Goal: Task Accomplishment & Management: Manage account settings

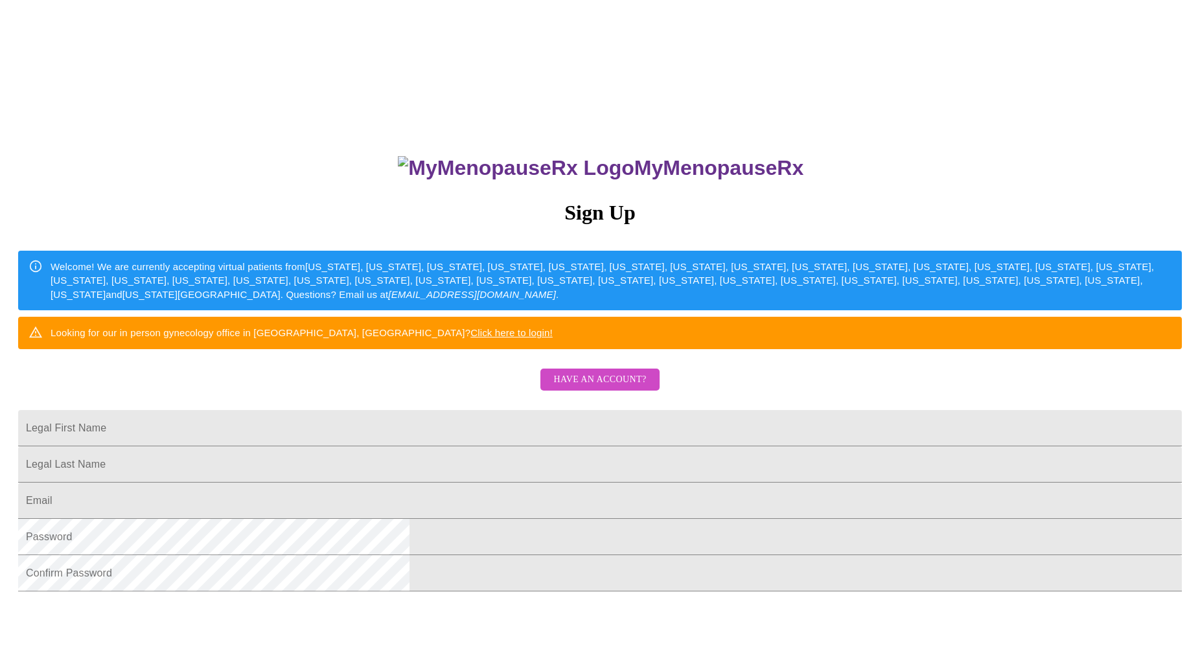
click at [618, 388] on span "Have an account?" at bounding box center [600, 380] width 93 height 16
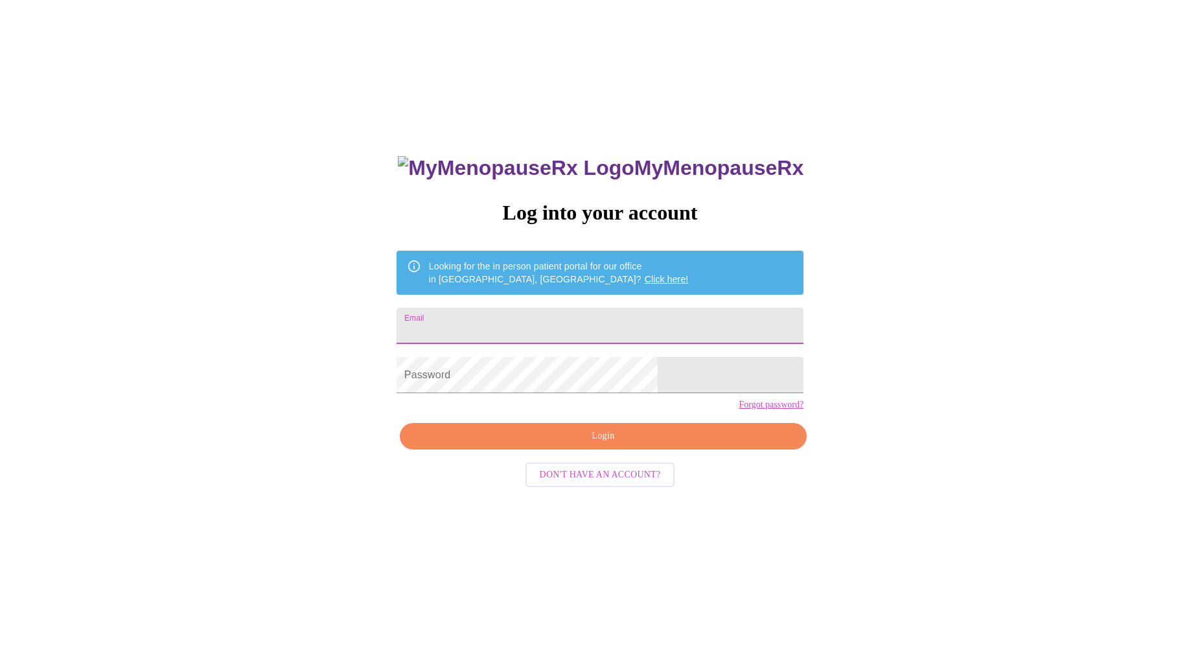
click at [591, 319] on input "Email" at bounding box center [600, 326] width 407 height 36
type input "[EMAIL_ADDRESS][DOMAIN_NAME]"
click at [598, 445] on span "Login" at bounding box center [603, 436] width 377 height 16
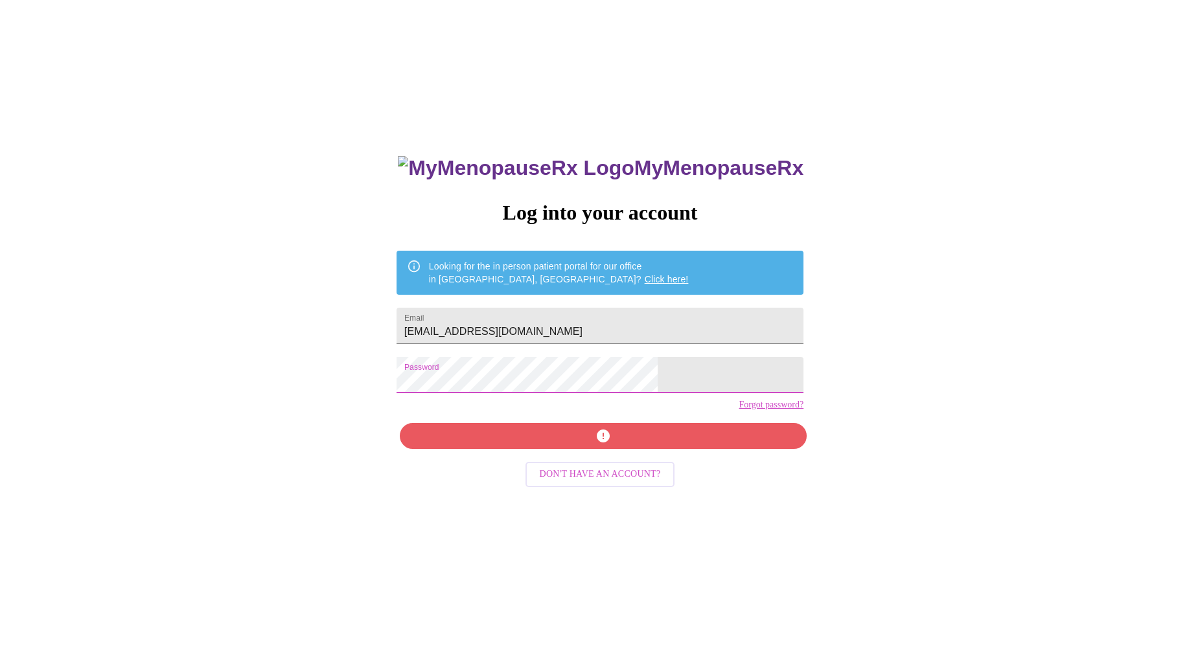
click at [460, 385] on div "MyMenopauseRx Log into your account Looking for the in person patient portal fo…" at bounding box center [600, 460] width 433 height 651
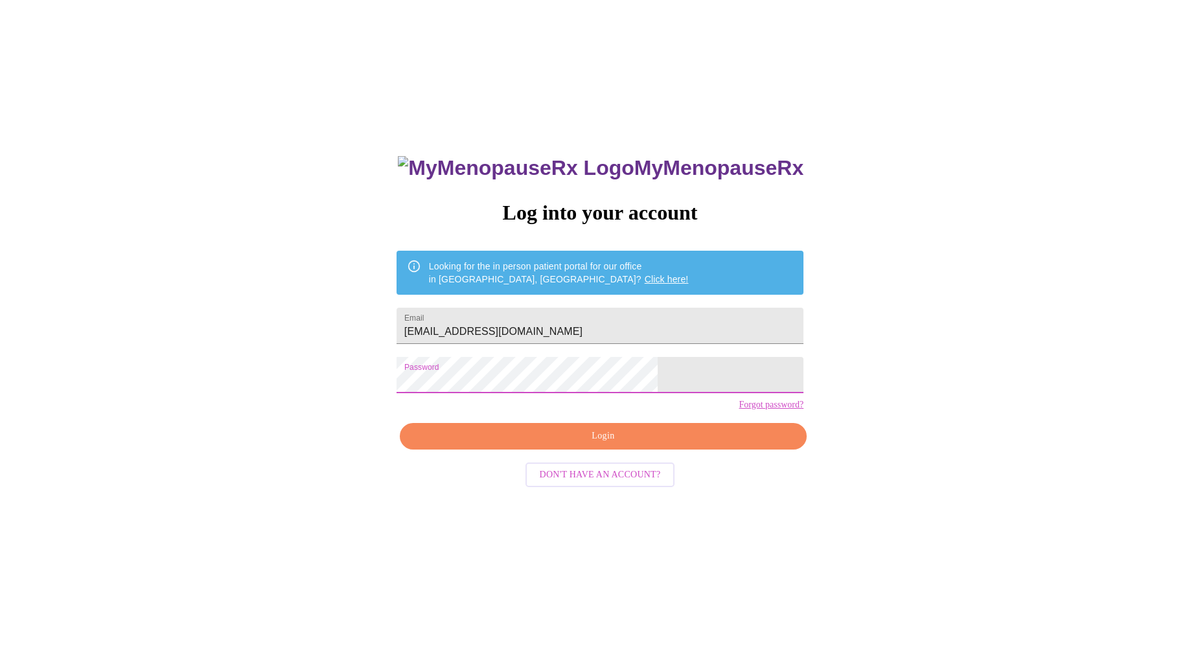
click at [609, 445] on span "Login" at bounding box center [603, 436] width 377 height 16
click at [600, 445] on span "Login" at bounding box center [603, 436] width 377 height 16
click at [645, 274] on link "Click here!" at bounding box center [667, 279] width 44 height 10
